Goal: Task Accomplishment & Management: Manage account settings

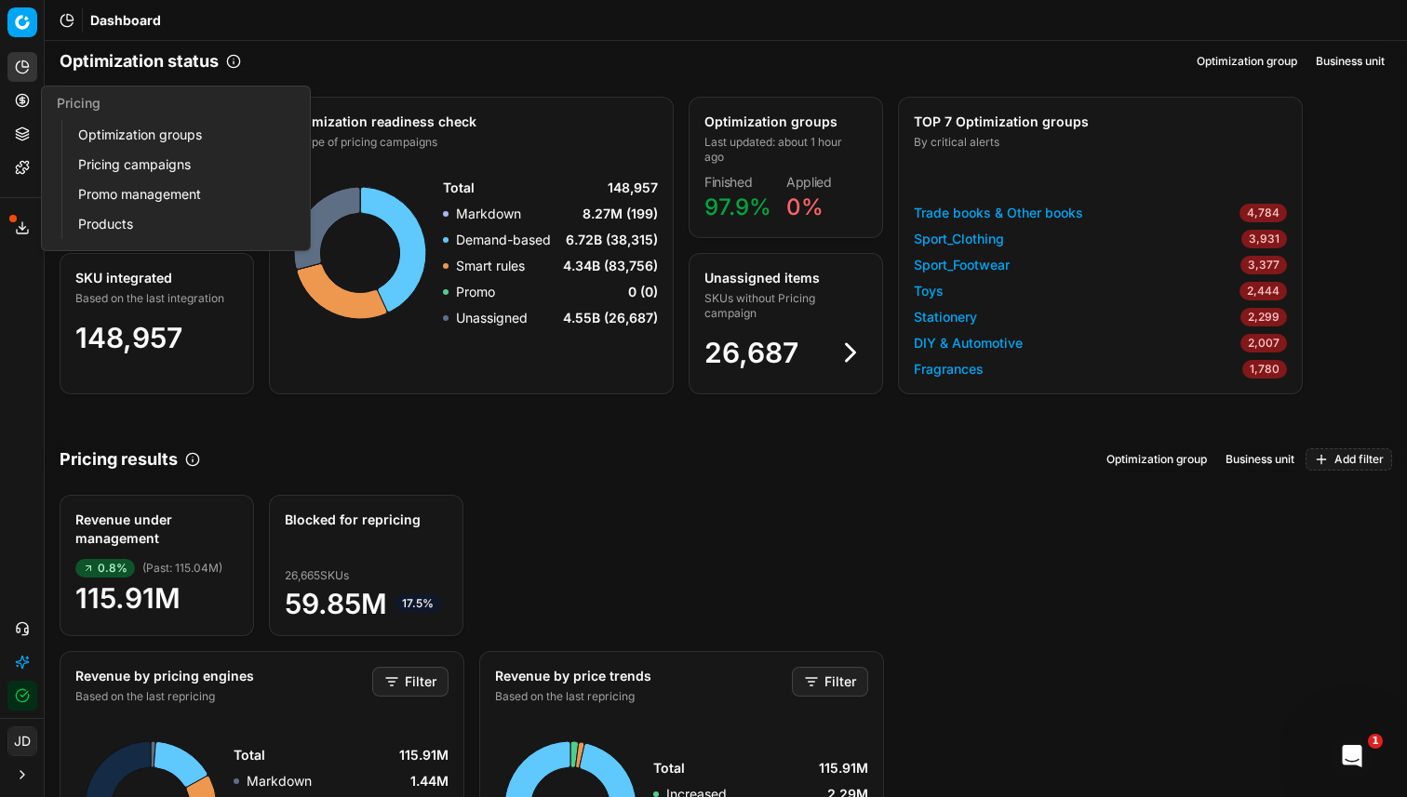
click at [144, 131] on link "Optimization groups" at bounding box center [179, 135] width 217 height 26
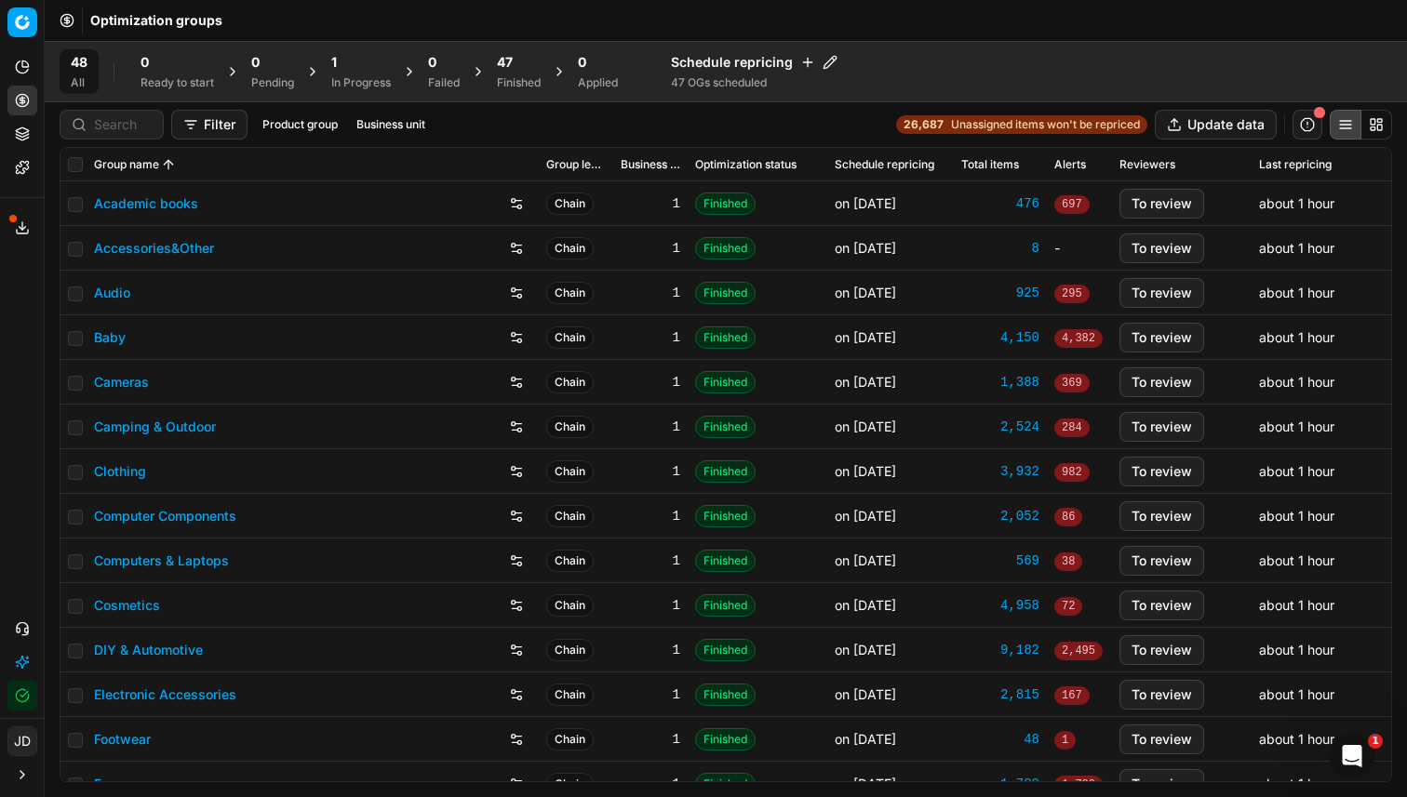
click at [510, 62] on span "47" at bounding box center [505, 62] width 16 height 19
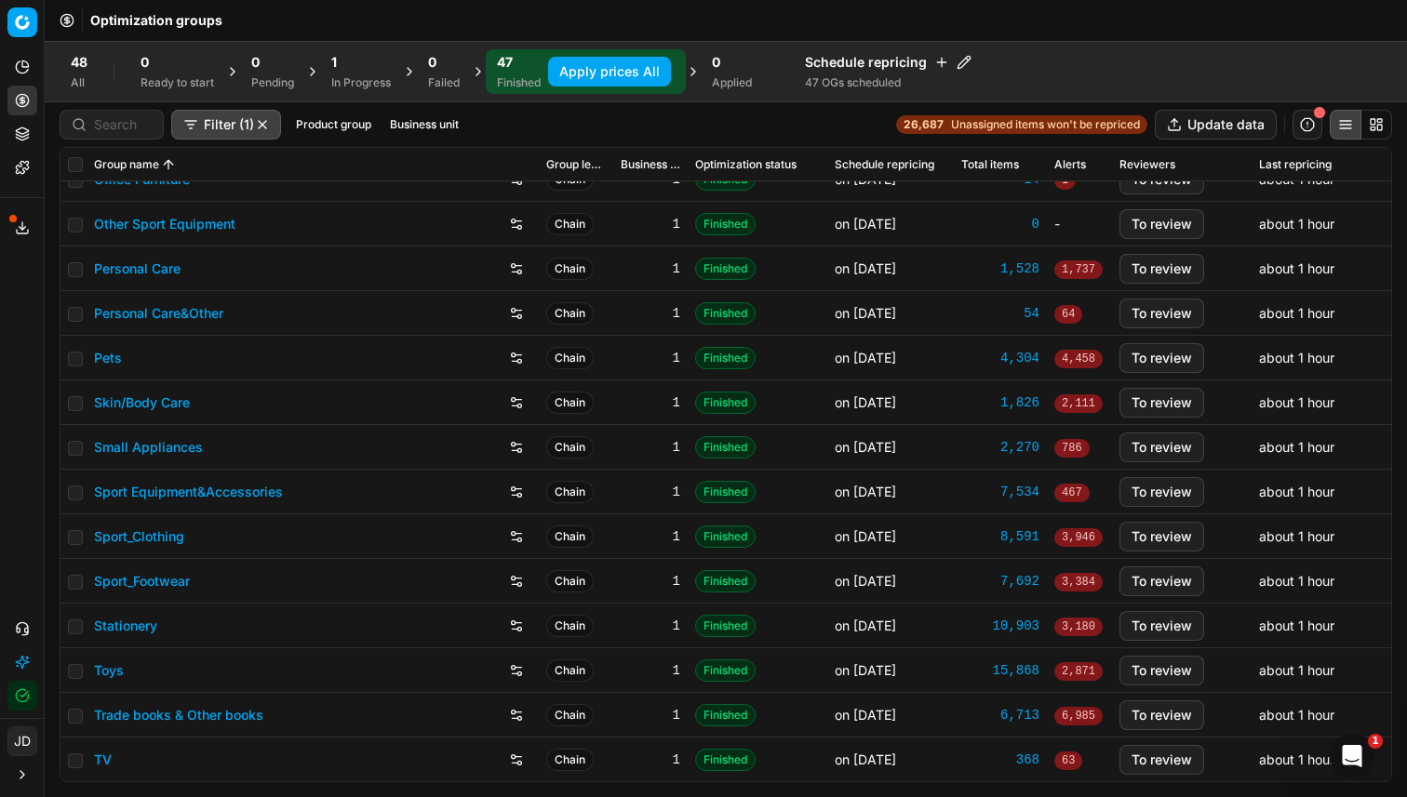
scroll to position [1499, 0]
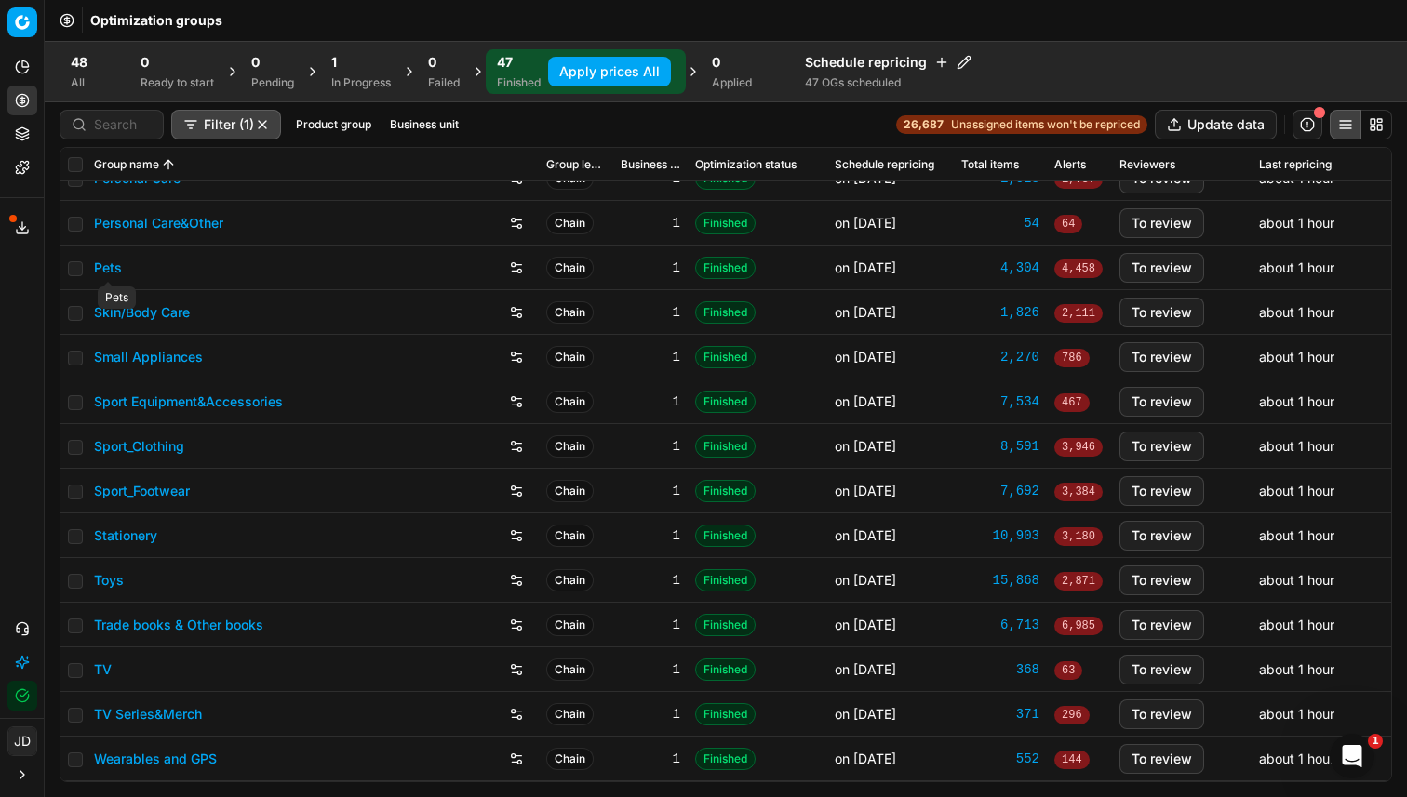
click at [117, 274] on link "Pets" at bounding box center [108, 268] width 28 height 19
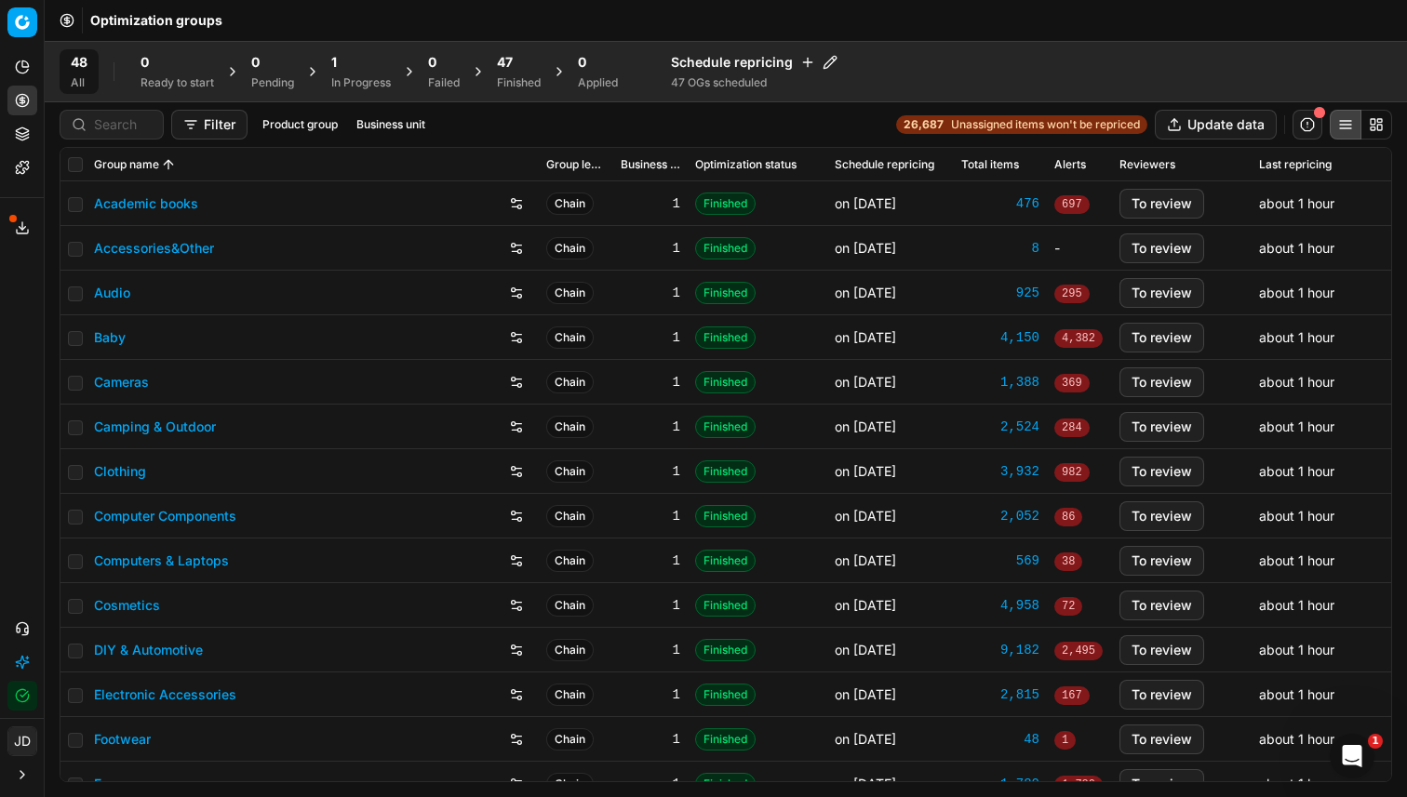
click at [534, 60] on div "47" at bounding box center [519, 62] width 44 height 19
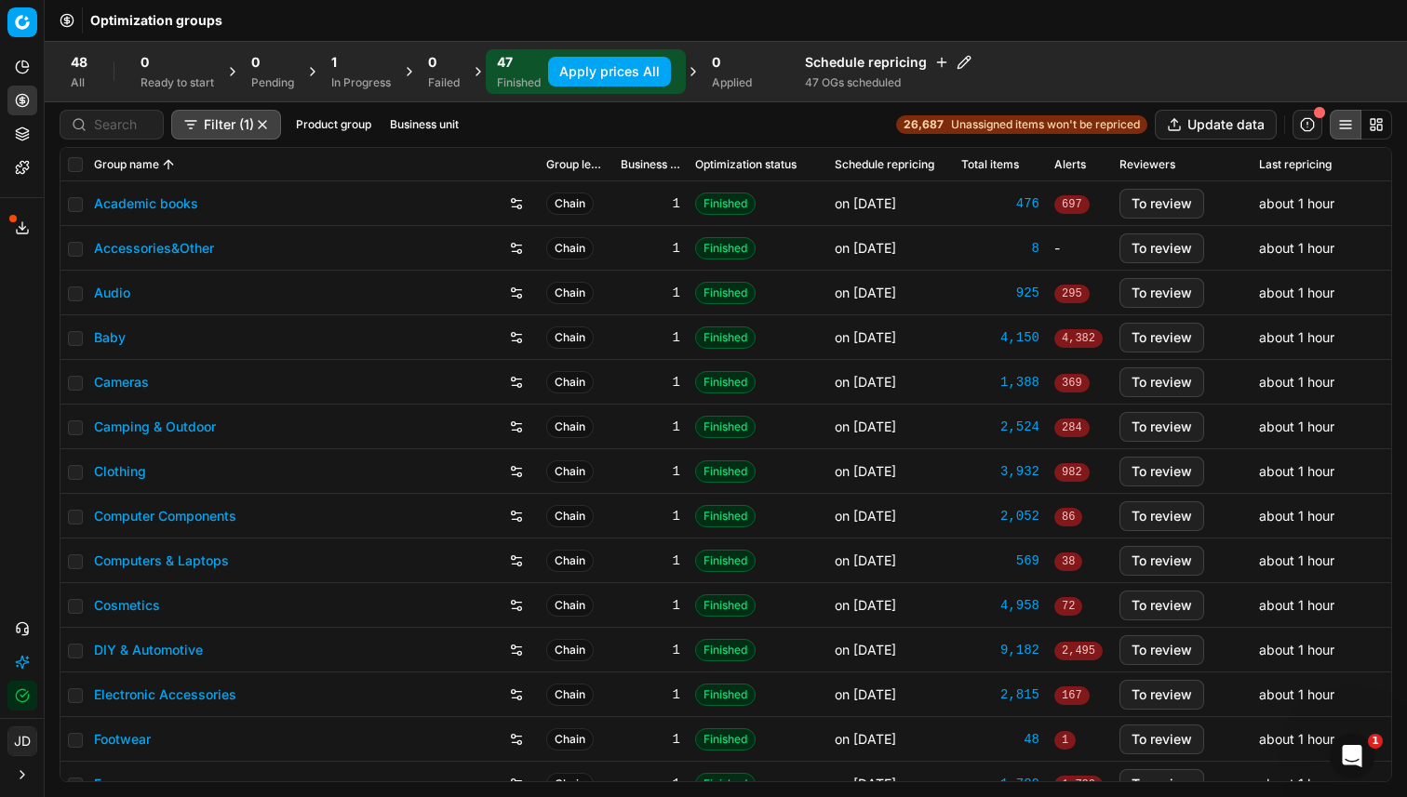
click at [715, 63] on span "0" at bounding box center [716, 62] width 8 height 19
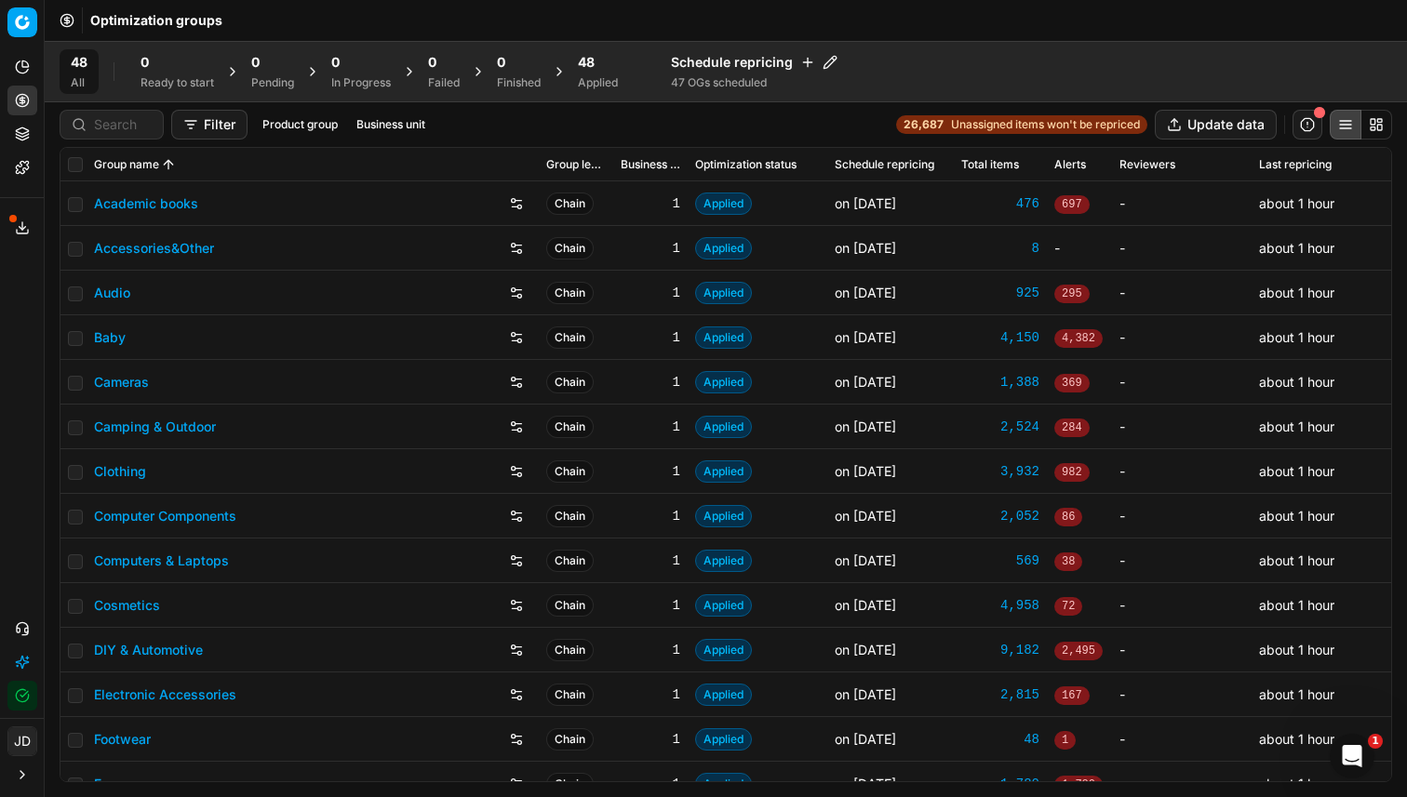
click at [609, 57] on div "48" at bounding box center [598, 62] width 40 height 19
